Goal: Navigation & Orientation: Find specific page/section

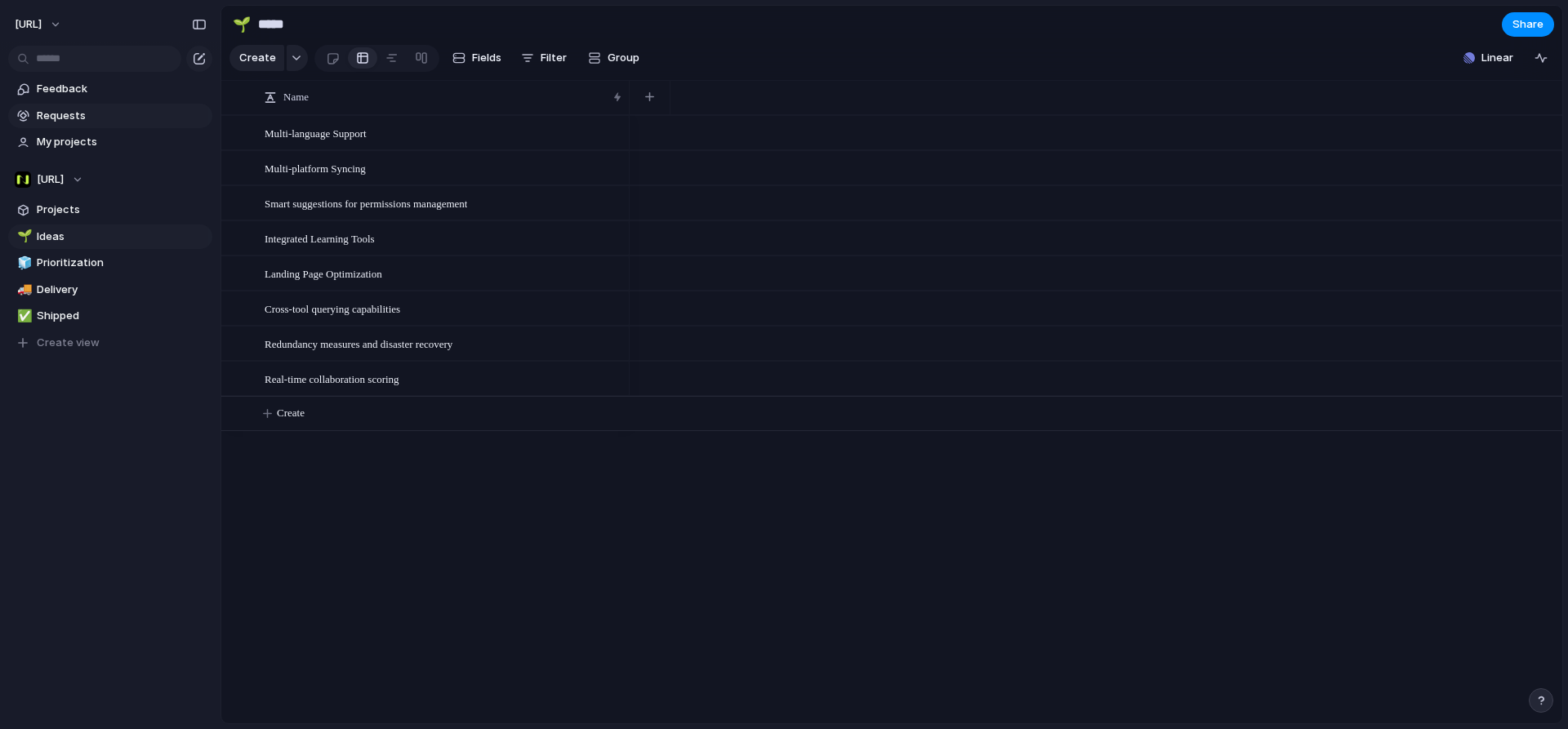
click at [66, 105] on link "Requests" at bounding box center [110, 116] width 204 height 25
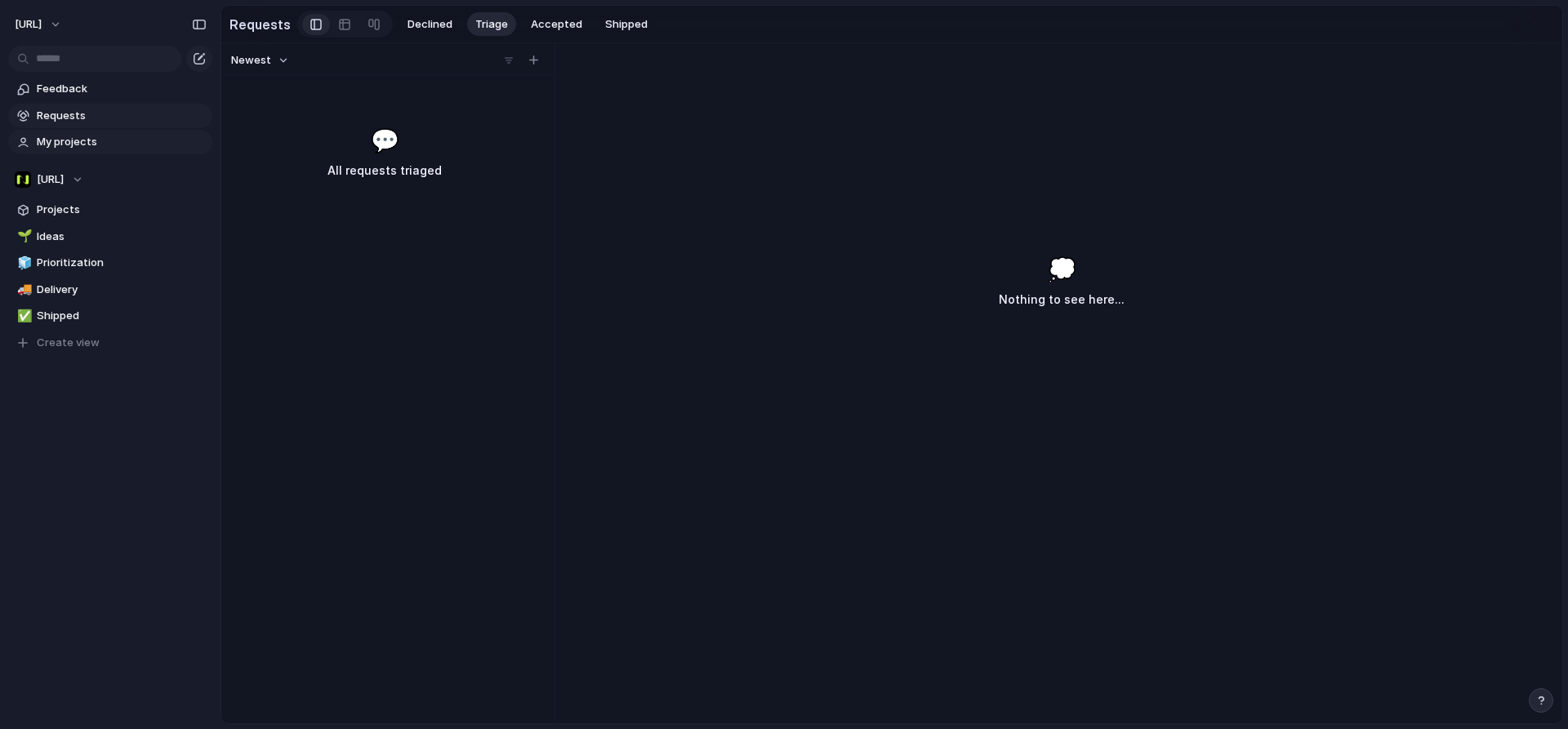
click at [71, 134] on span "My projects" at bounding box center [121, 142] width 170 height 16
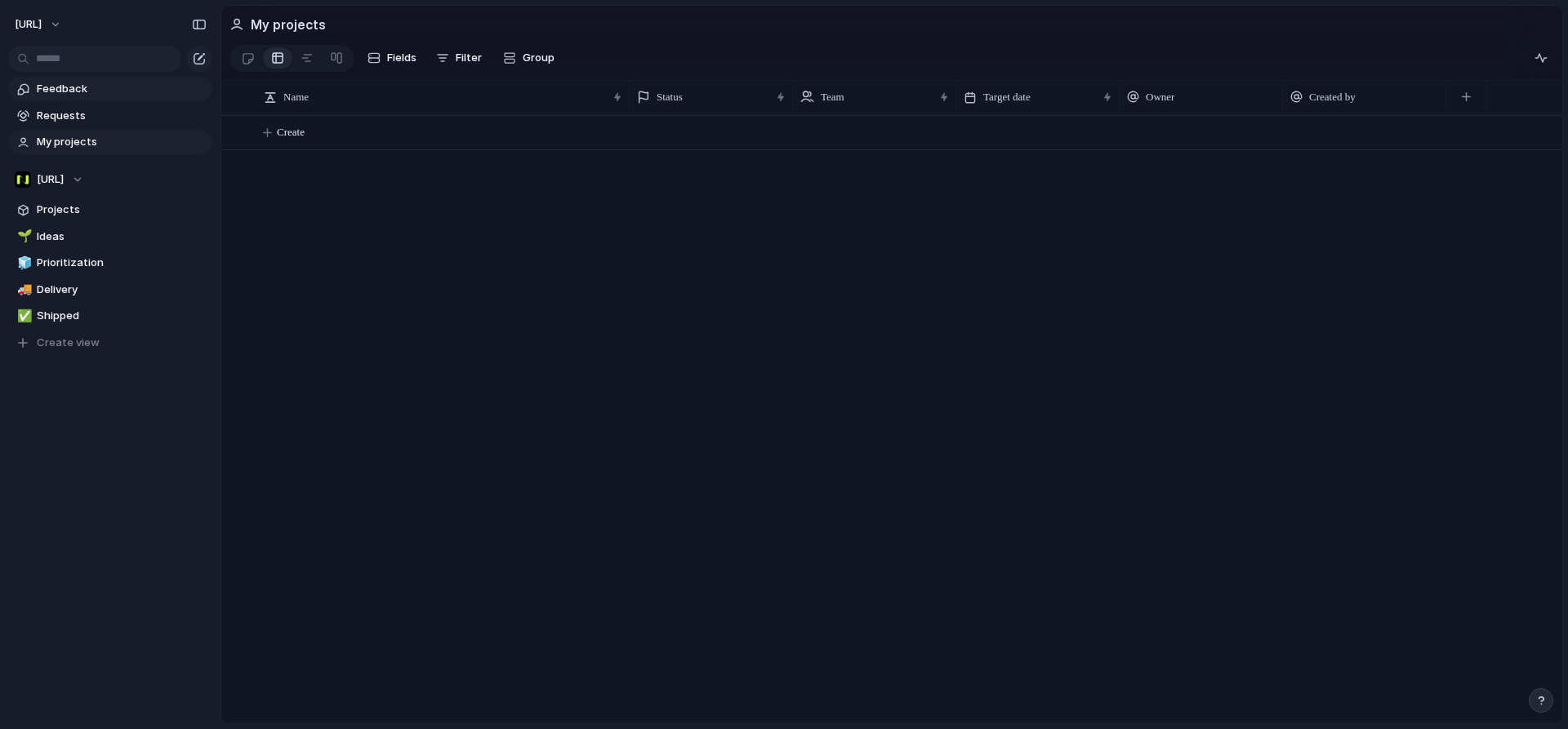
click at [77, 101] on link "Feedback" at bounding box center [110, 89] width 204 height 25
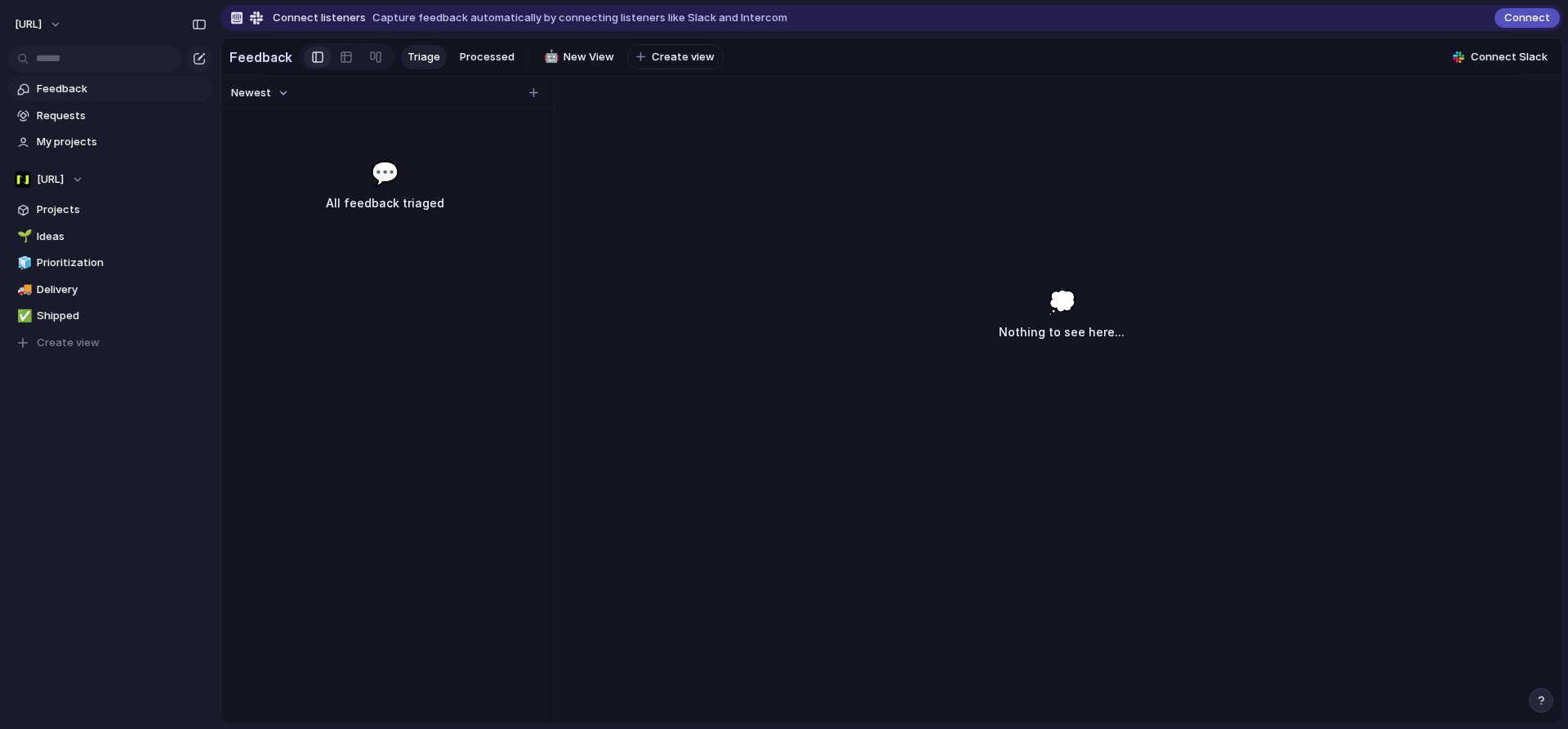
click at [78, 85] on span "Feedback" at bounding box center [121, 89] width 170 height 16
click at [89, 132] on link "My projects" at bounding box center [110, 141] width 204 height 25
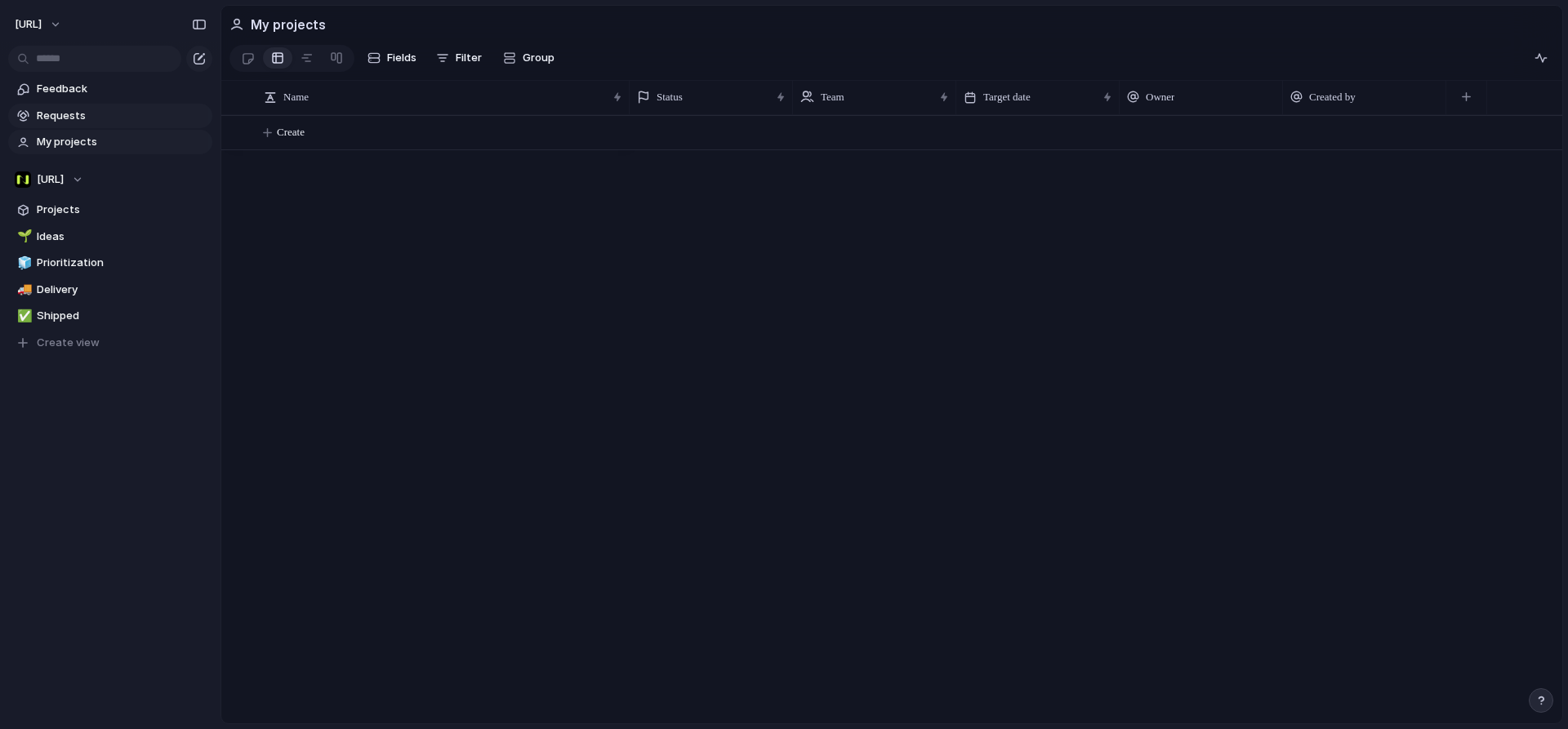
click at [81, 114] on span "Requests" at bounding box center [121, 116] width 170 height 16
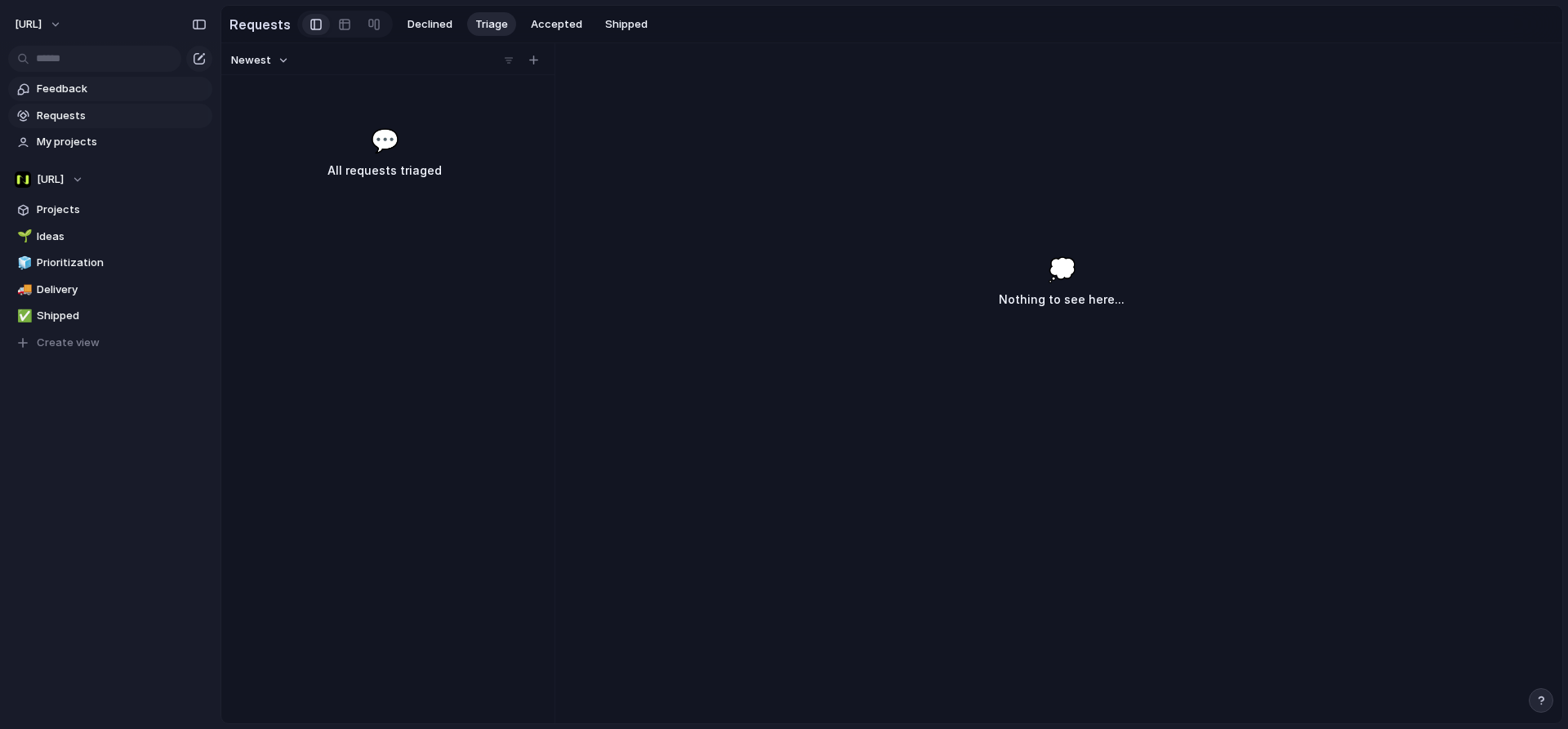
click at [94, 92] on span "Feedback" at bounding box center [121, 89] width 170 height 16
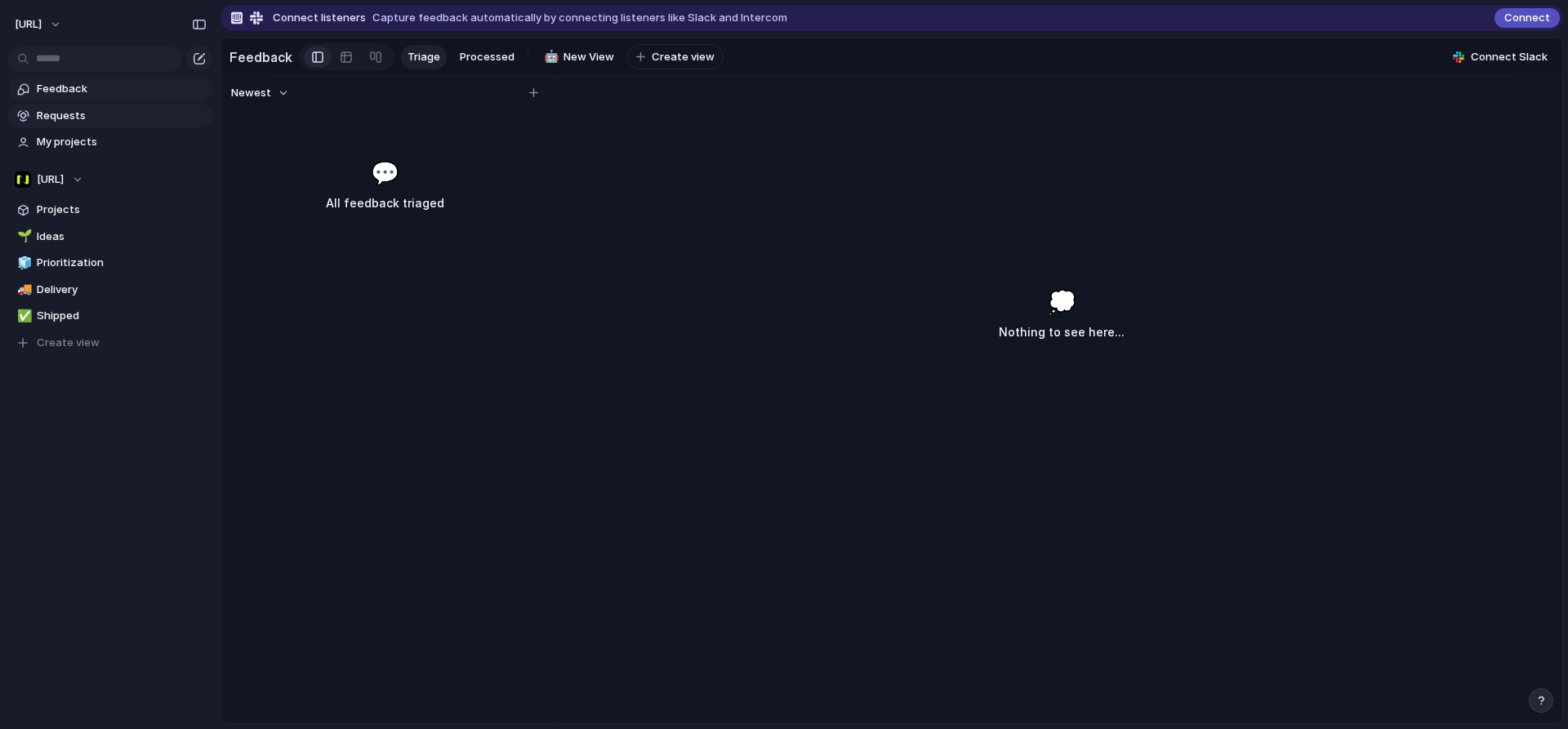
click at [93, 120] on span "Requests" at bounding box center [121, 116] width 170 height 16
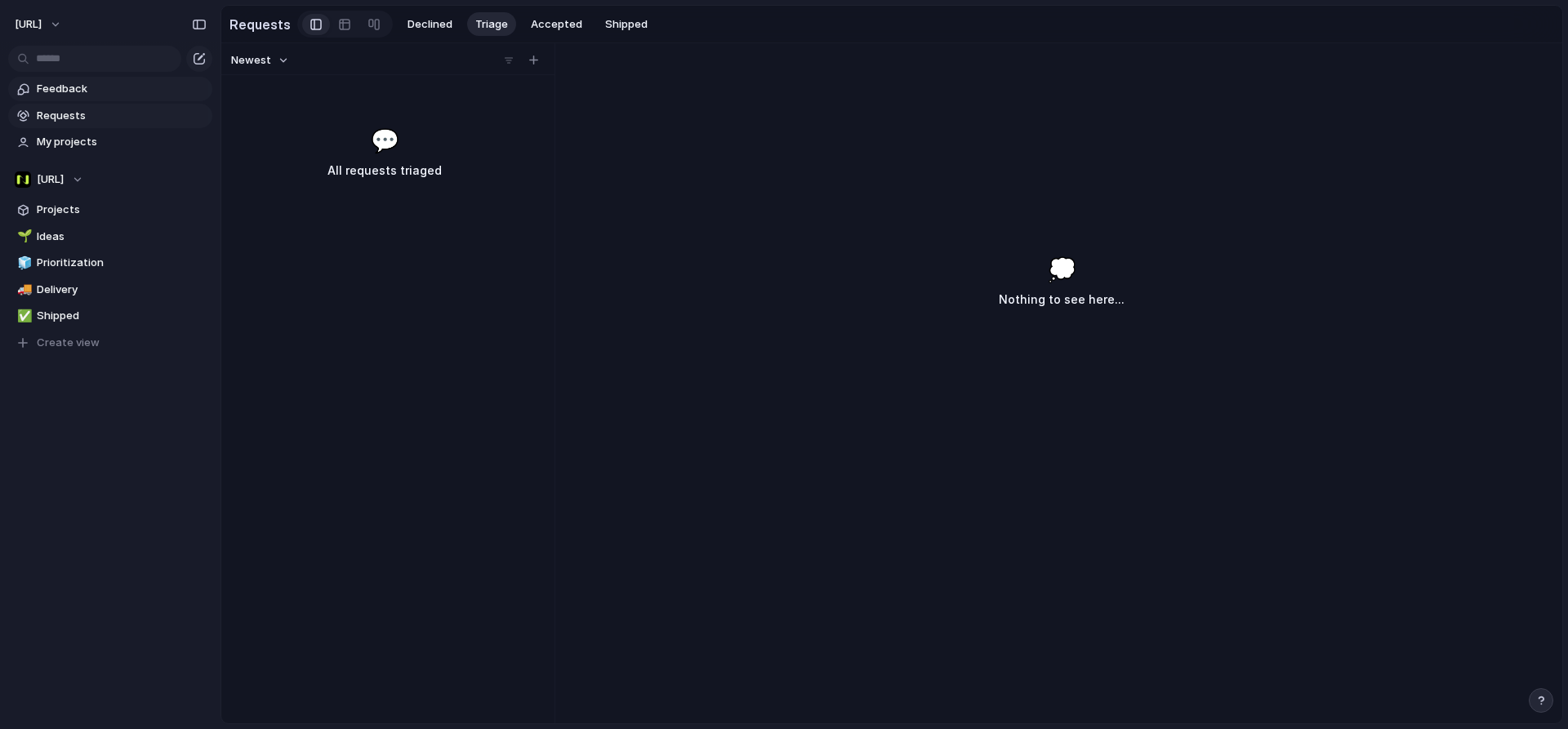
click at [106, 82] on span "Feedback" at bounding box center [121, 89] width 170 height 16
